Goal: Use online tool/utility: Utilize a website feature to perform a specific function

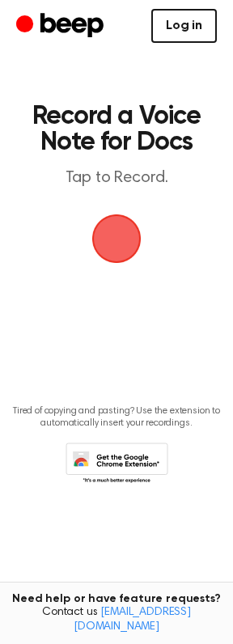
click at [183, 20] on link "Log in" at bounding box center [184, 26] width 66 height 34
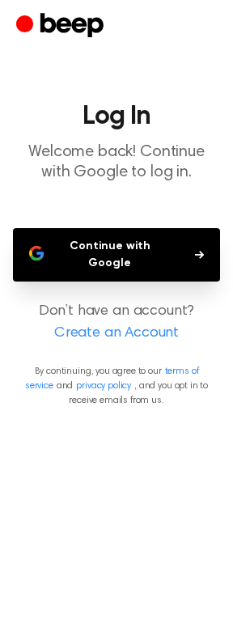
click at [139, 241] on button "Continue with Google" at bounding box center [116, 254] width 207 height 53
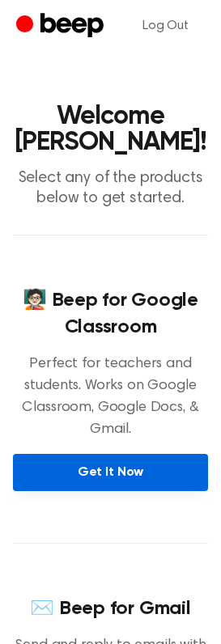
click at [163, 491] on link "Get It Now" at bounding box center [110, 472] width 195 height 37
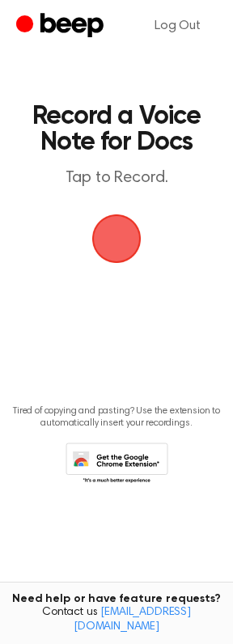
click at [132, 241] on span "button" at bounding box center [116, 238] width 45 height 45
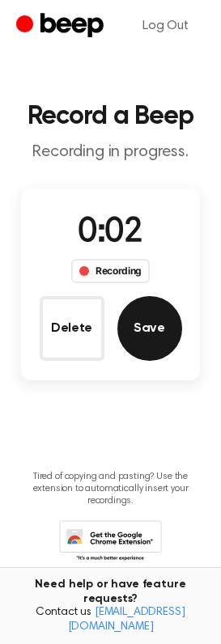
click at [150, 317] on button "Save" at bounding box center [149, 328] width 65 height 65
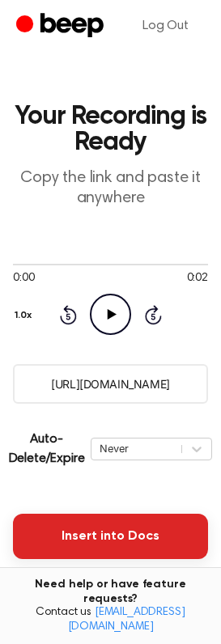
click at [104, 530] on button "Insert into Docs" at bounding box center [110, 536] width 195 height 45
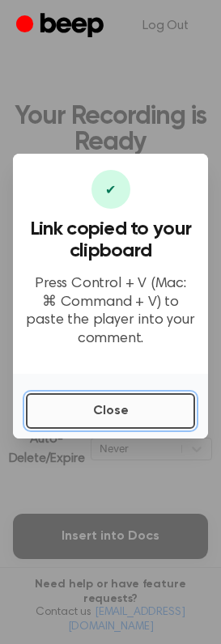
click at [108, 405] on button "Close" at bounding box center [110, 411] width 169 height 36
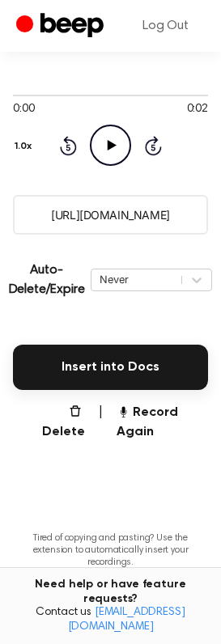
scroll to position [248, 0]
